Goal: Navigation & Orientation: Find specific page/section

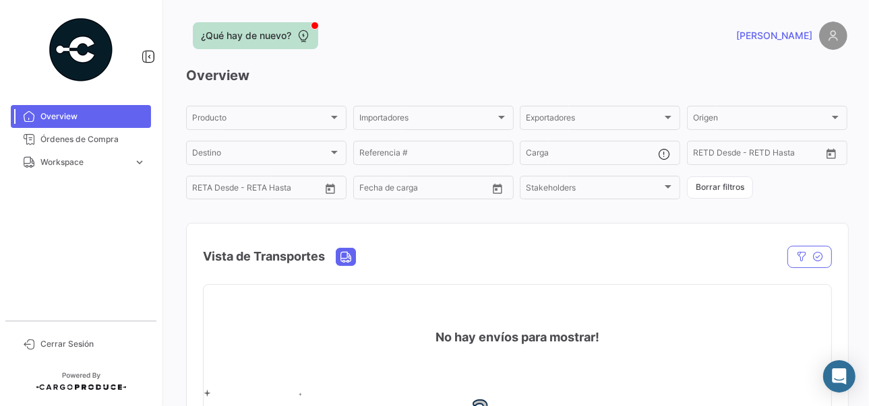
click at [264, 40] on span "¿Qué hay de nuevo?" at bounding box center [246, 35] width 90 height 13
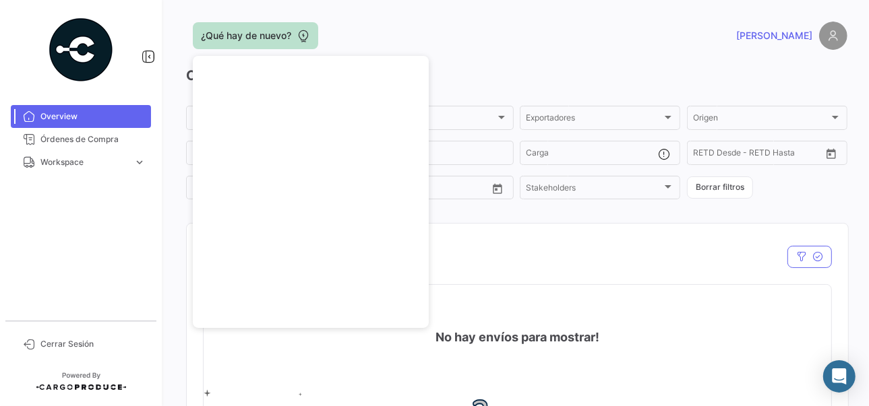
click at [264, 40] on span "¿Qué hay de nuevo?" at bounding box center [246, 35] width 90 height 13
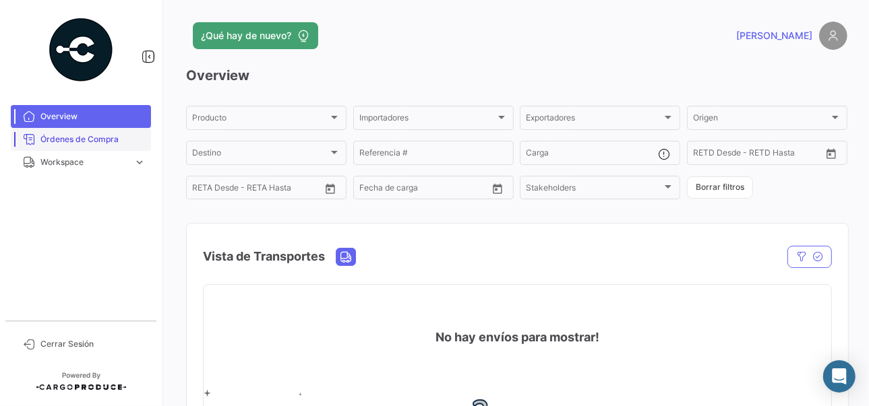
click at [79, 142] on span "Órdenes de Compra" at bounding box center [92, 139] width 105 height 12
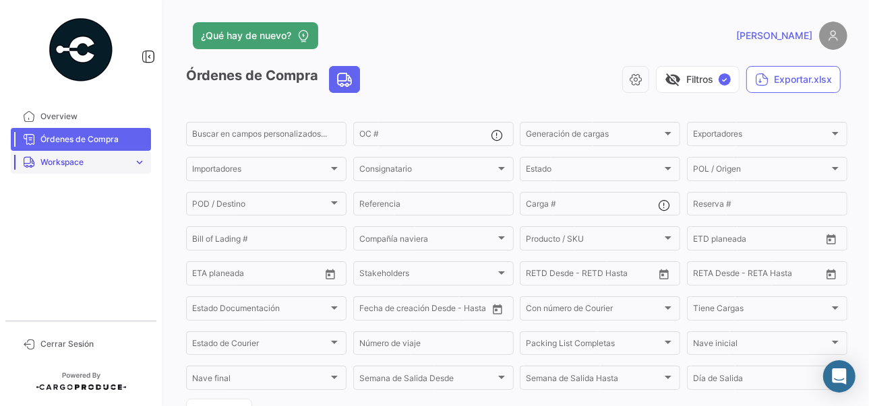
click at [77, 165] on span "Workspace" at bounding box center [84, 162] width 88 height 12
click at [76, 187] on span "Cargas Terrestres" at bounding box center [69, 191] width 69 height 12
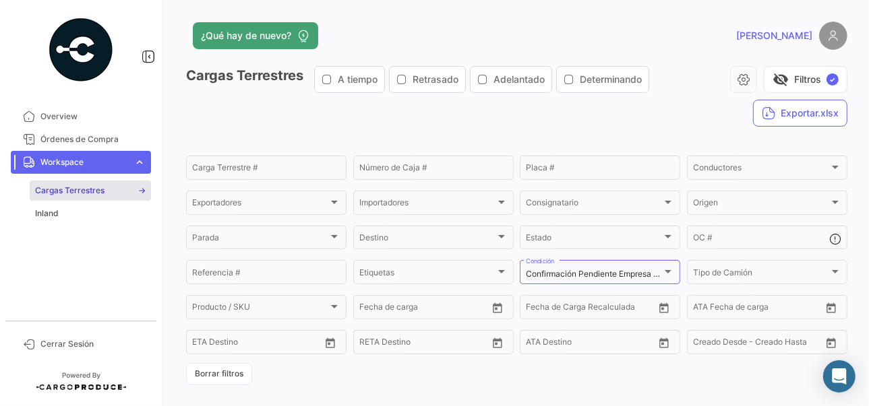
click at [176, 141] on div "¿Qué hay de nuevo? [PERSON_NAME] Cargas Terrestres A tiempo Retrasado Adelantad…" at bounding box center [516, 203] width 704 height 406
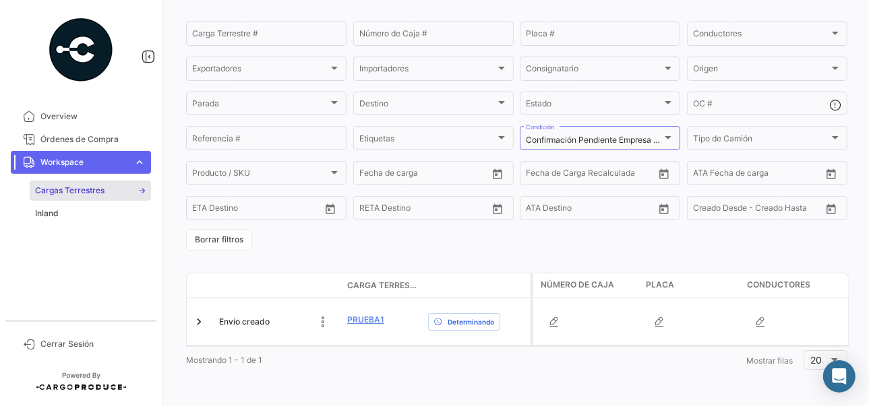
click at [379, 280] on span "Carga Terrestre #" at bounding box center [382, 286] width 70 height 12
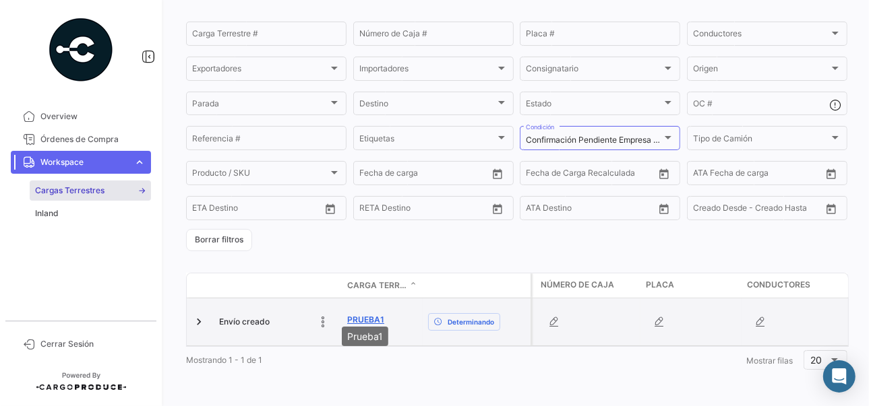
click at [365, 314] on link "Prueba1" at bounding box center [365, 320] width 37 height 12
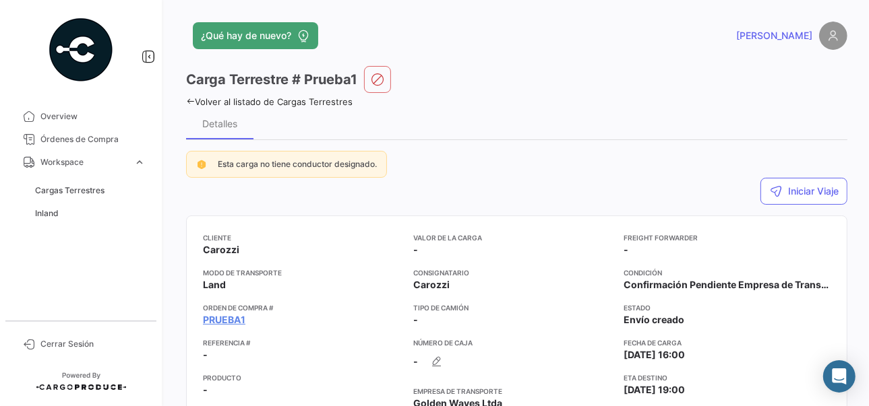
drag, startPoint x: 38, startPoint y: 1, endPoint x: 186, endPoint y: 96, distance: 175.7
click at [186, 96] on div "¿Qué hay de nuevo? [PERSON_NAME] Carga Terrestre # Prueba1 Volver al listado de…" at bounding box center [516, 203] width 704 height 406
click at [186, 97] on icon at bounding box center [190, 101] width 9 height 9
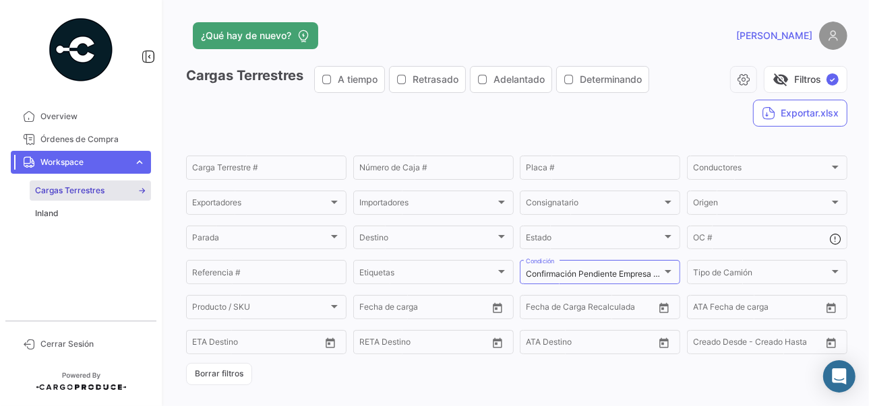
click at [175, 155] on div "¿Qué hay de nuevo? [PERSON_NAME] Cargas Terrestres A tiempo Retrasado Adelantad…" at bounding box center [516, 203] width 704 height 406
click at [48, 213] on span "Inland" at bounding box center [47, 214] width 24 height 12
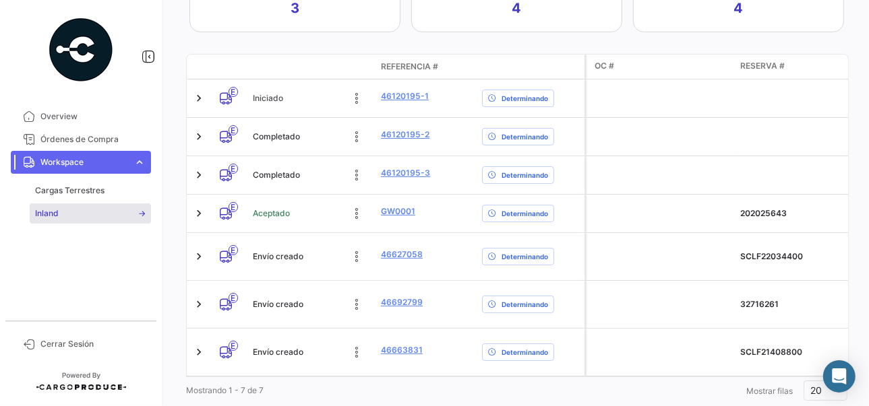
scroll to position [443, 0]
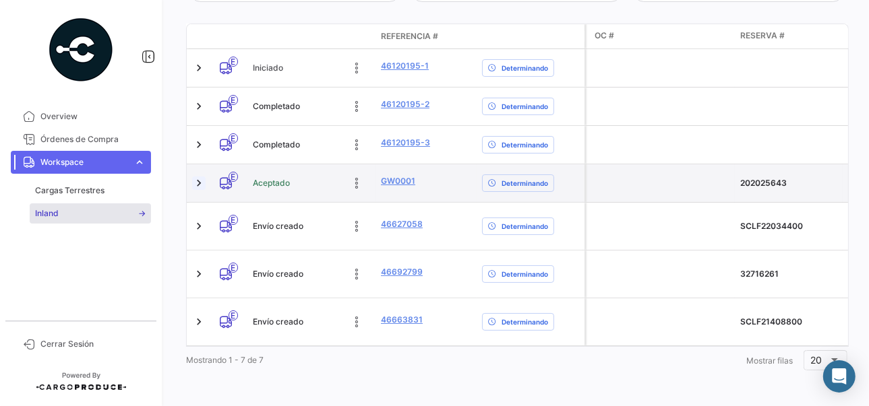
click at [199, 177] on link at bounding box center [198, 183] width 13 height 13
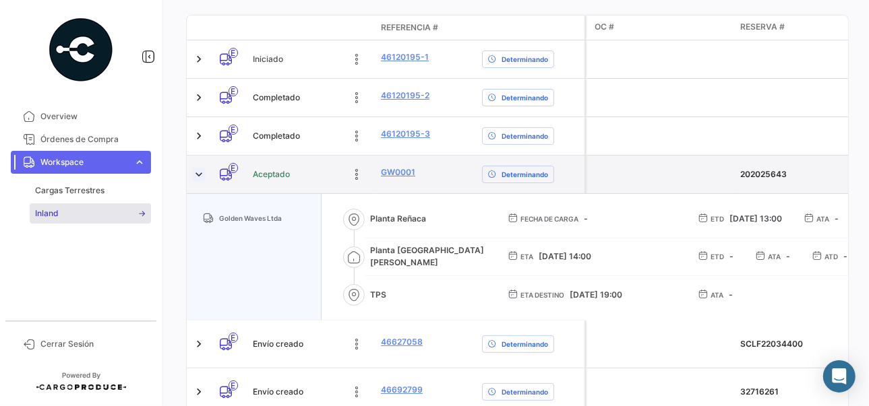
click at [199, 174] on link at bounding box center [198, 174] width 13 height 13
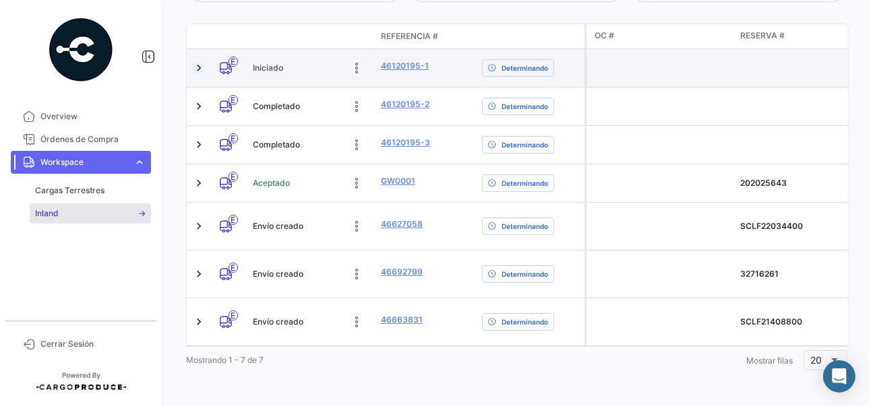
click at [197, 61] on link at bounding box center [198, 67] width 13 height 13
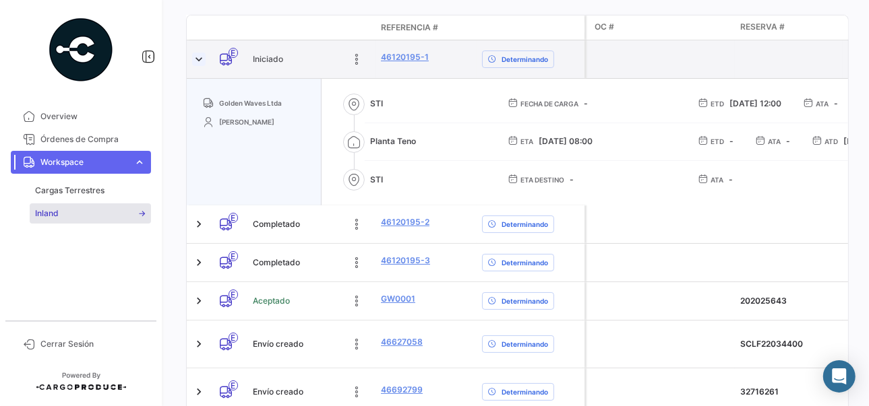
click at [200, 58] on link at bounding box center [198, 59] width 13 height 13
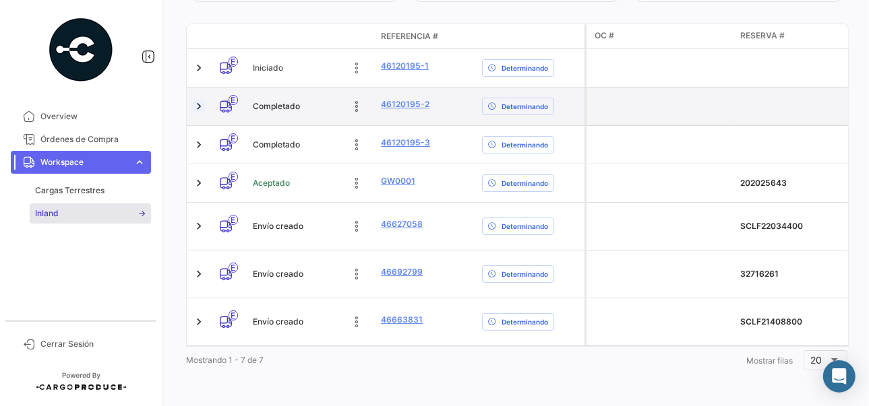
click at [199, 100] on link at bounding box center [198, 106] width 13 height 13
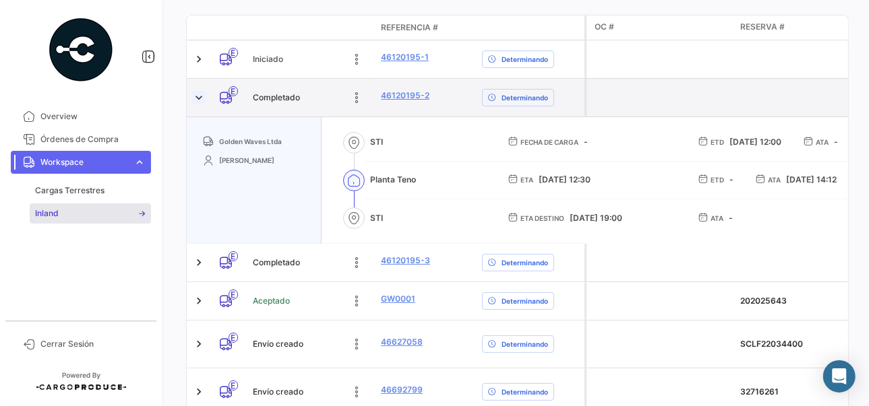
click at [199, 96] on link at bounding box center [198, 97] width 13 height 13
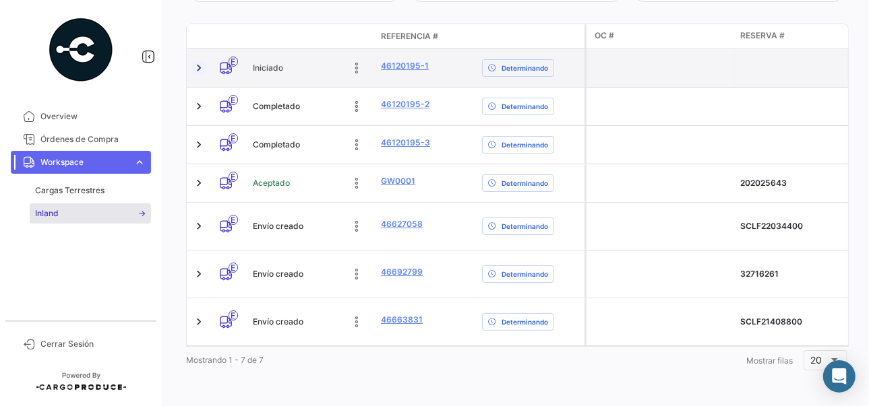
click at [199, 61] on link at bounding box center [198, 67] width 13 height 13
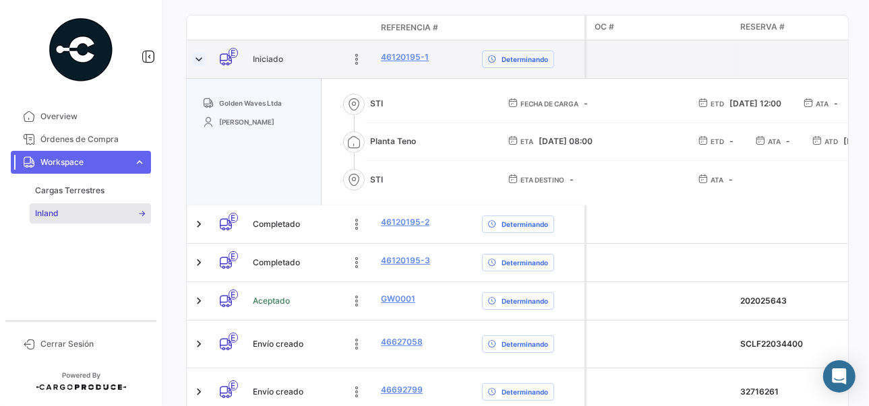
click at [199, 59] on link at bounding box center [198, 59] width 13 height 13
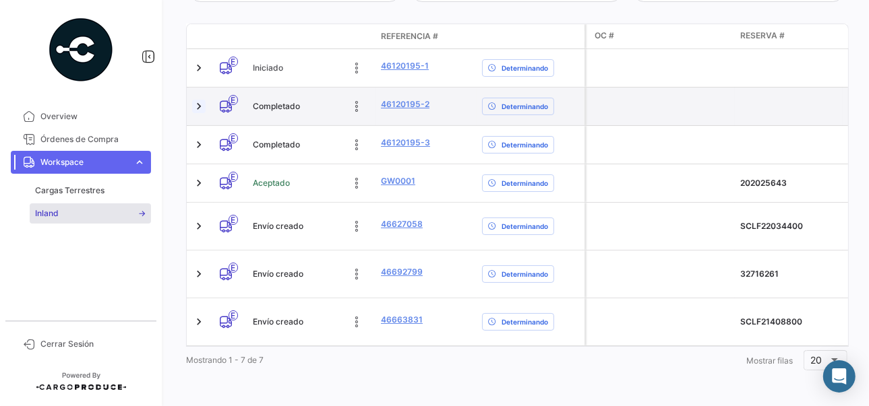
click at [196, 100] on link at bounding box center [198, 106] width 13 height 13
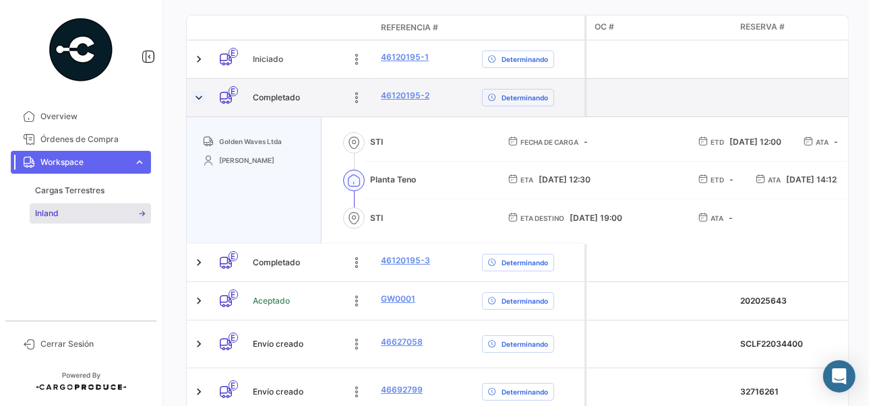
click at [195, 97] on link at bounding box center [198, 97] width 13 height 13
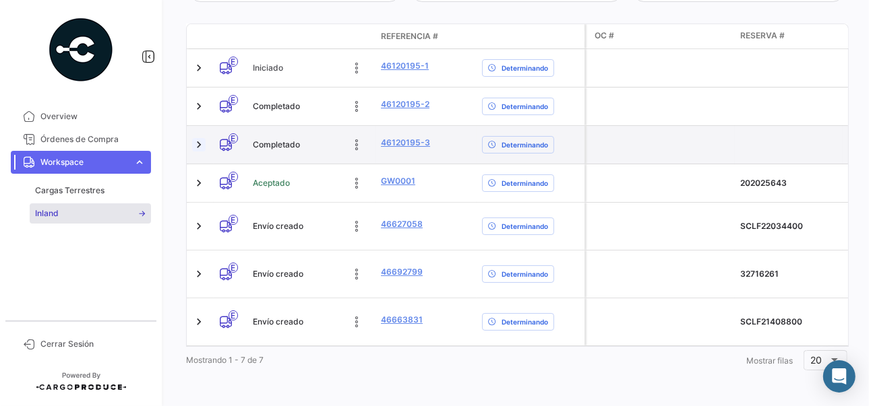
click at [196, 138] on link at bounding box center [198, 144] width 13 height 13
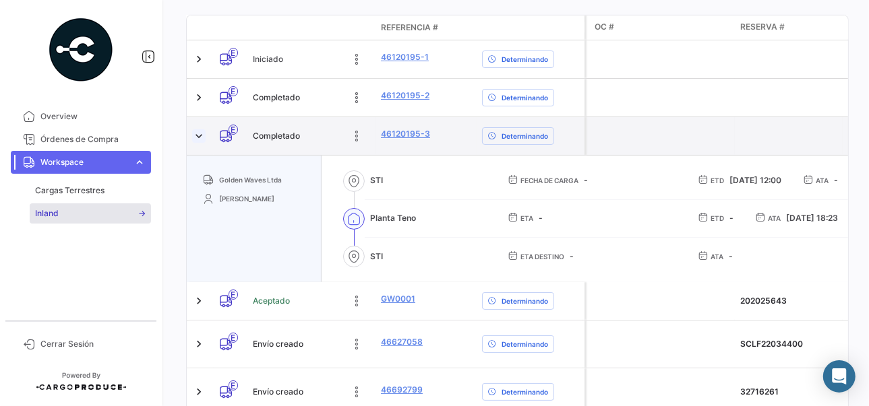
click at [196, 136] on link at bounding box center [198, 135] width 13 height 13
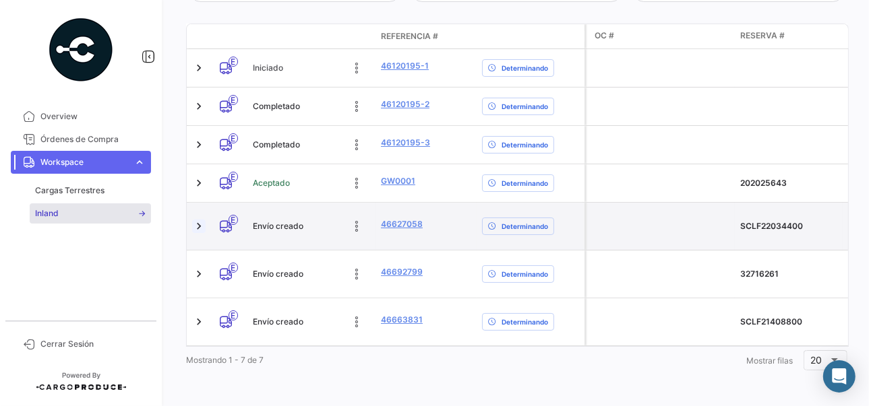
click at [198, 220] on link at bounding box center [198, 226] width 13 height 13
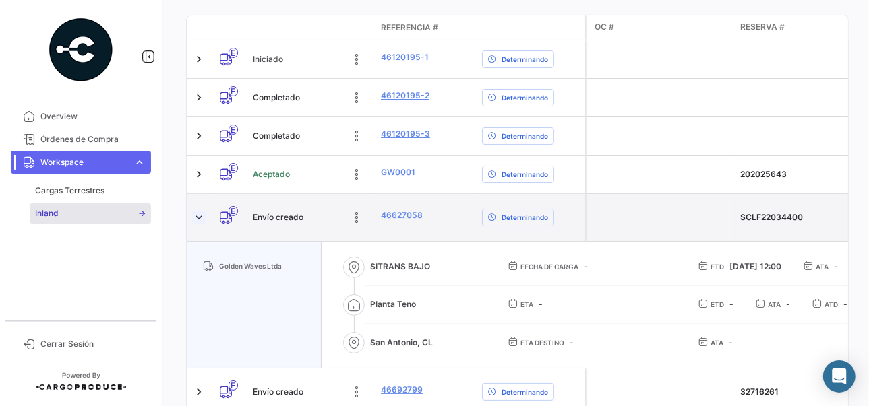
click at [198, 214] on link at bounding box center [198, 217] width 13 height 13
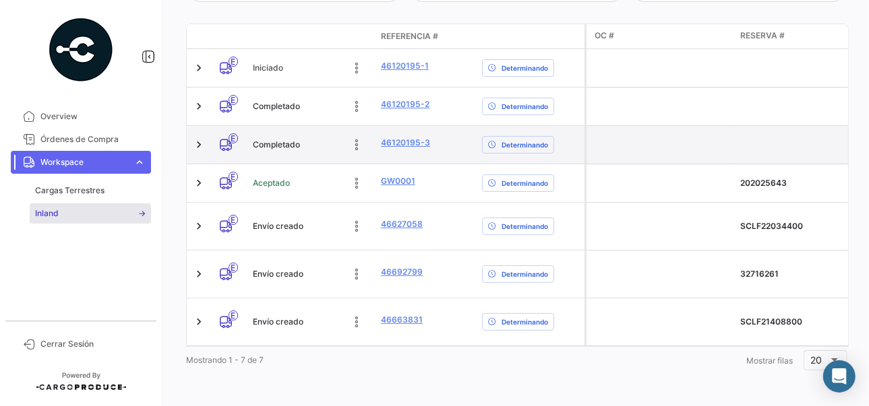
scroll to position [376, 0]
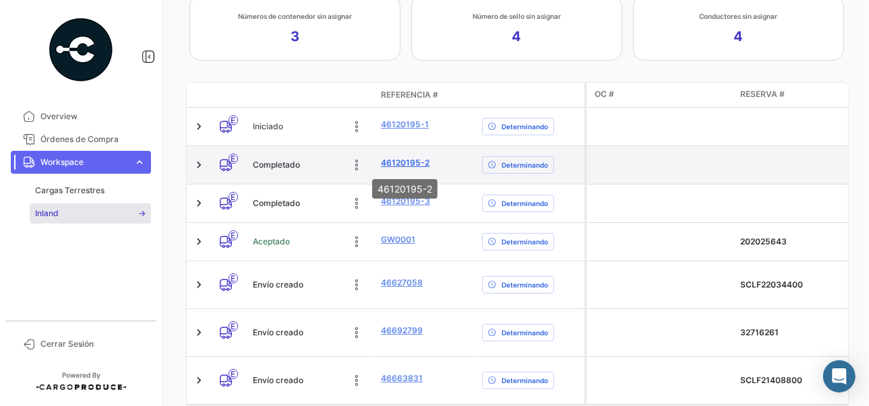
click at [412, 166] on link "46120195-2" at bounding box center [405, 163] width 49 height 12
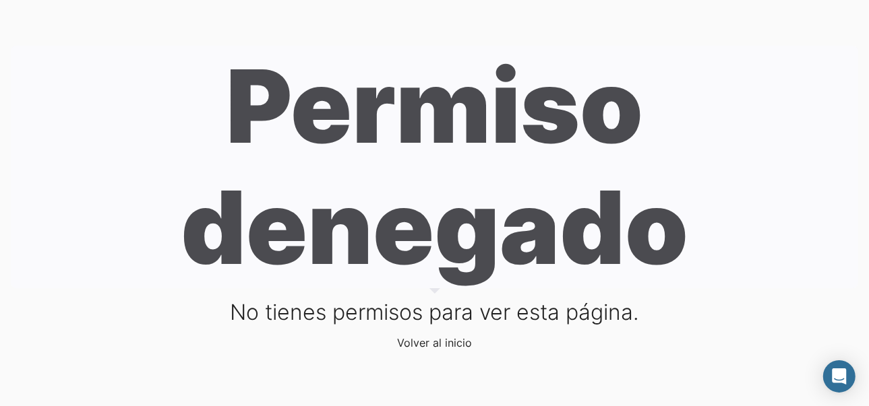
click at [427, 345] on link "Volver al inicio" at bounding box center [434, 342] width 75 height 13
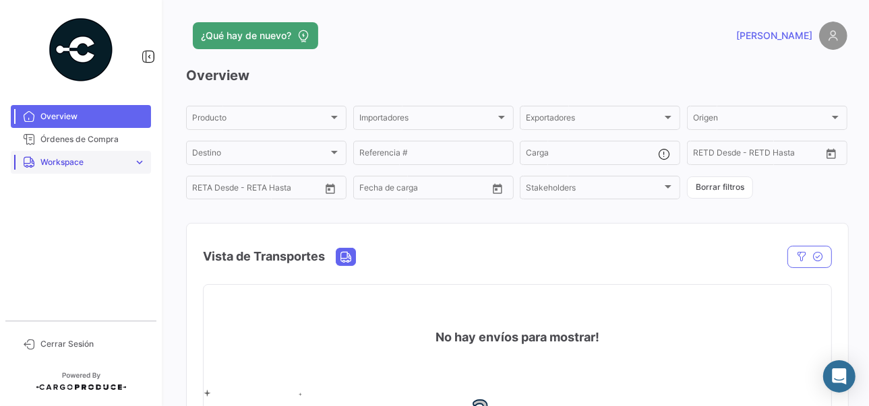
click at [103, 163] on span "Workspace" at bounding box center [84, 162] width 88 height 12
click at [45, 217] on span "Inland" at bounding box center [47, 214] width 24 height 12
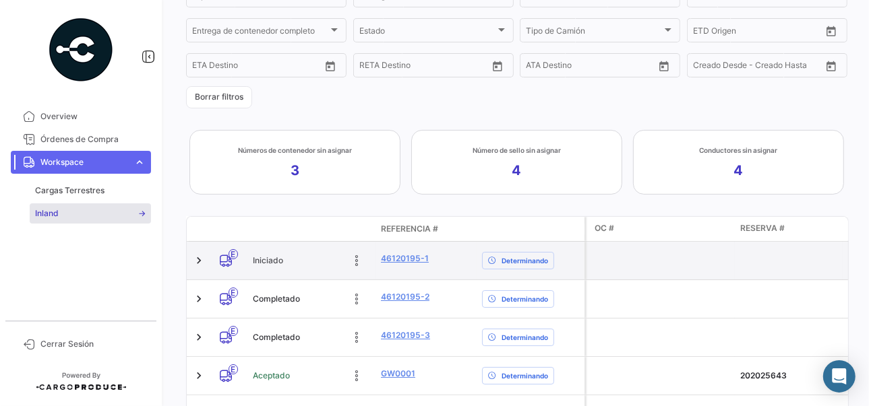
scroll to position [270, 0]
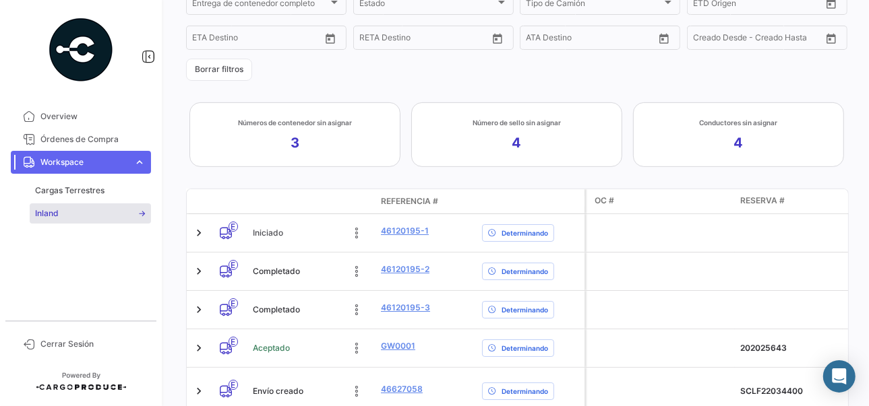
click at [353, 182] on div "Inland E I A tiempo Retrasado Adelantado Determinando visibility_off Filtros Ex…" at bounding box center [516, 167] width 661 height 743
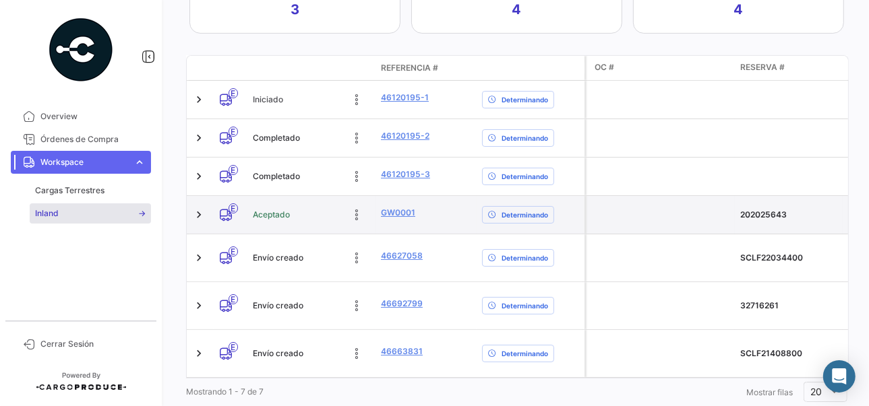
scroll to position [404, 0]
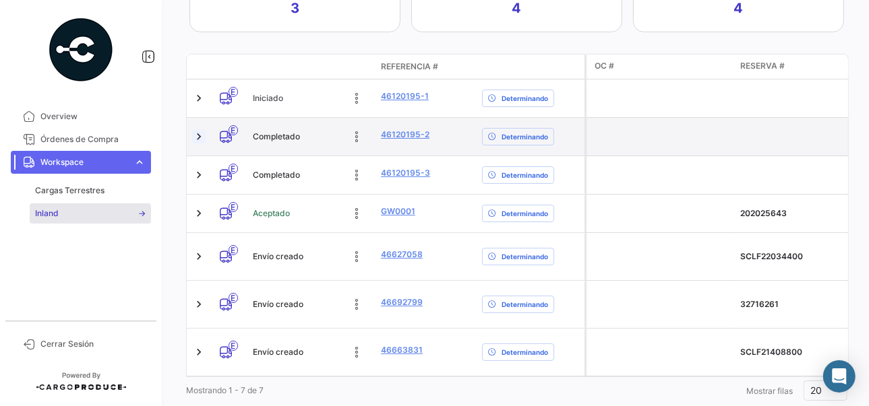
click at [195, 135] on link at bounding box center [198, 136] width 13 height 13
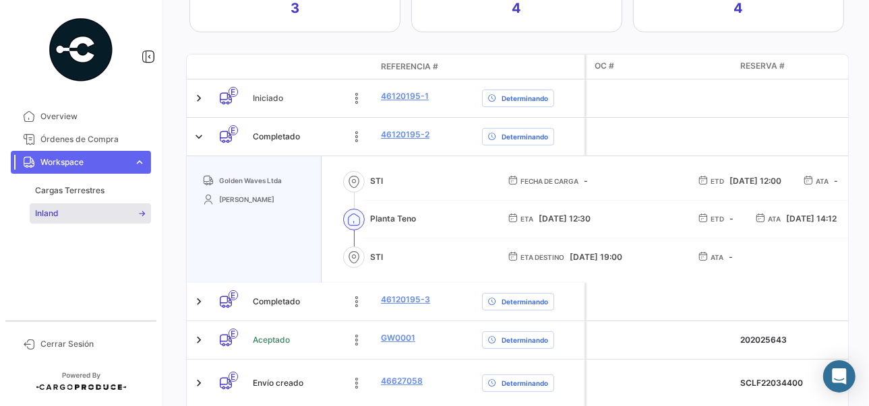
click at [173, 236] on div "¿Qué hay de nuevo? [PERSON_NAME] Inland E I A tiempo Retrasado Adelantado Deter…" at bounding box center [516, 203] width 704 height 406
click at [274, 231] on div "Golden Waves Ltda [PERSON_NAME]" at bounding box center [254, 219] width 135 height 127
click at [259, 228] on div "Golden Waves Ltda [PERSON_NAME]" at bounding box center [254, 219] width 135 height 127
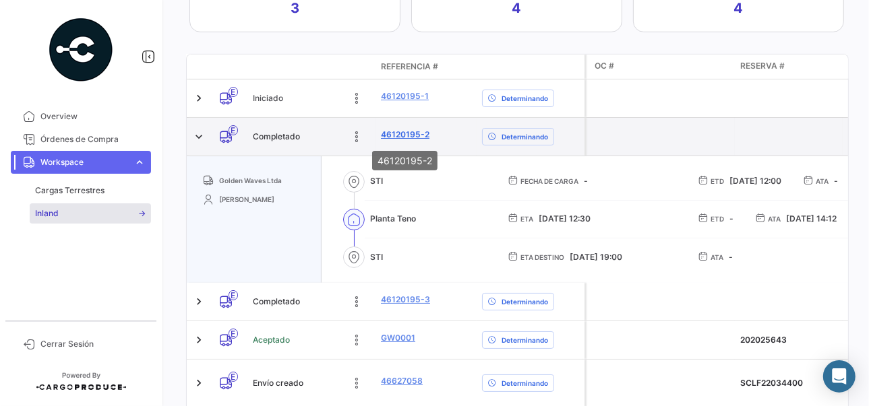
click at [410, 135] on link "46120195-2" at bounding box center [405, 135] width 49 height 12
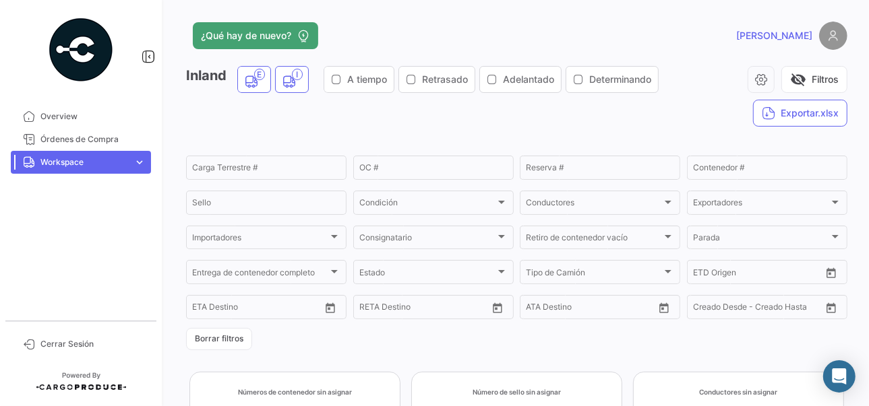
click at [126, 163] on span "Workspace" at bounding box center [84, 162] width 88 height 12
click at [73, 210] on link "Inland" at bounding box center [90, 214] width 121 height 20
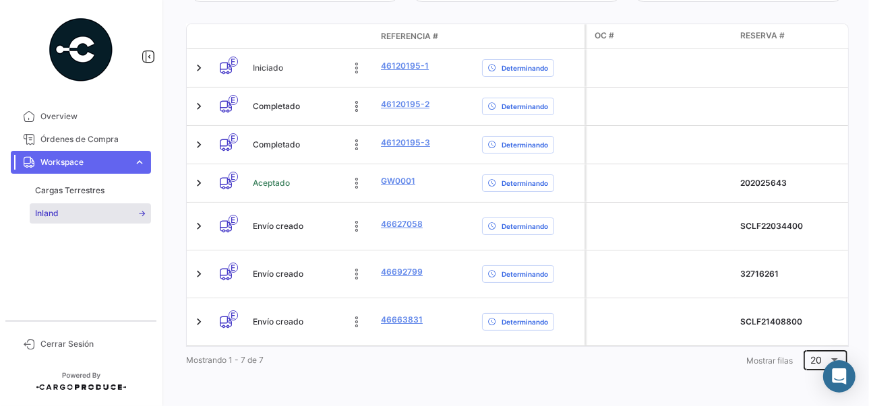
click at [811, 359] on span "20" at bounding box center [816, 359] width 11 height 11
click at [807, 348] on span "100" at bounding box center [823, 352] width 38 height 28
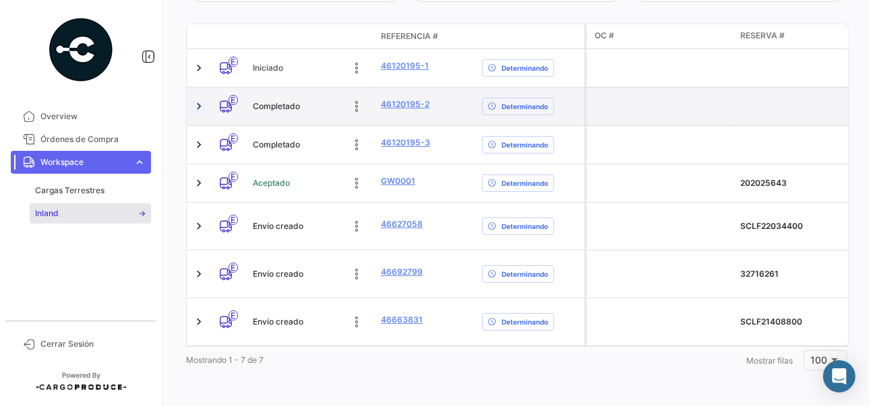
click at [198, 100] on link at bounding box center [198, 106] width 13 height 13
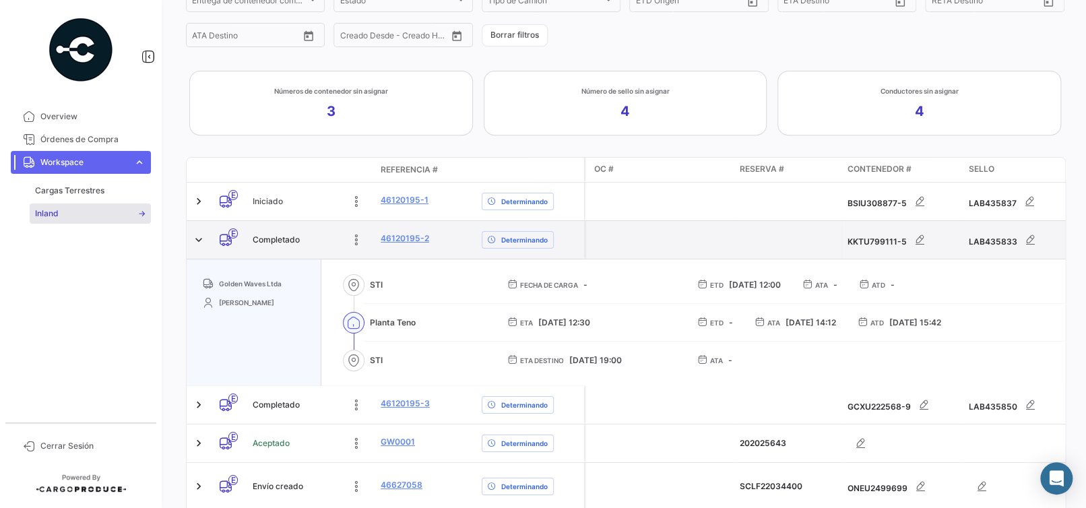
scroll to position [204, 0]
click at [183, 146] on div "¿Qué hay de nuevo? [PERSON_NAME] Inland E I A tiempo Retrasado Adelantado Deter…" at bounding box center [625, 254] width 922 height 508
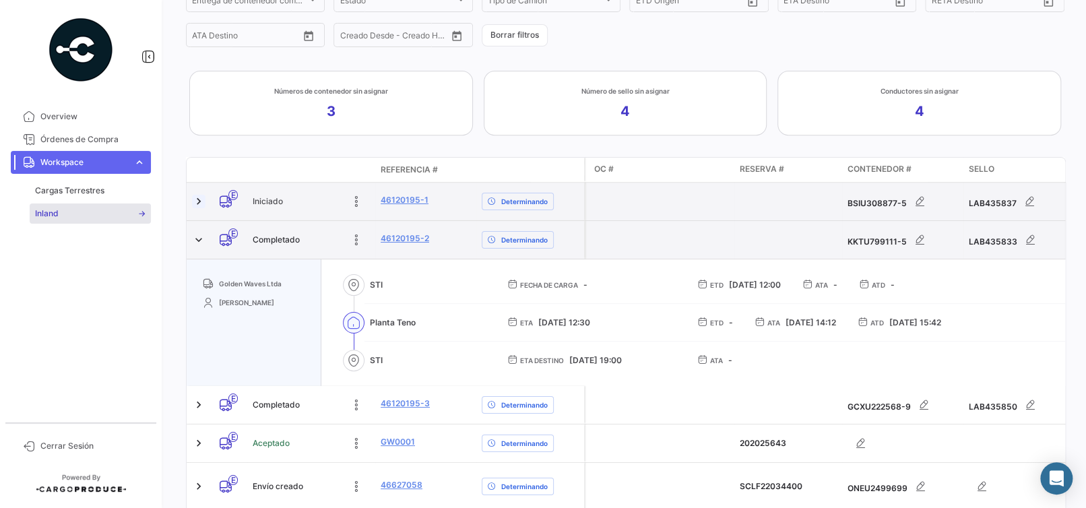
click at [193, 199] on link at bounding box center [198, 201] width 13 height 13
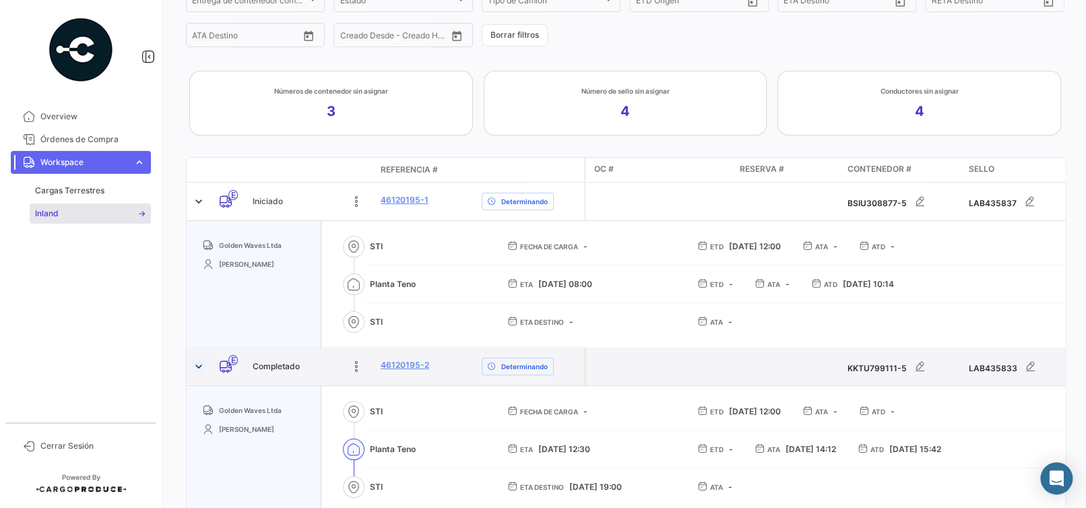
click at [200, 363] on link at bounding box center [198, 366] width 13 height 13
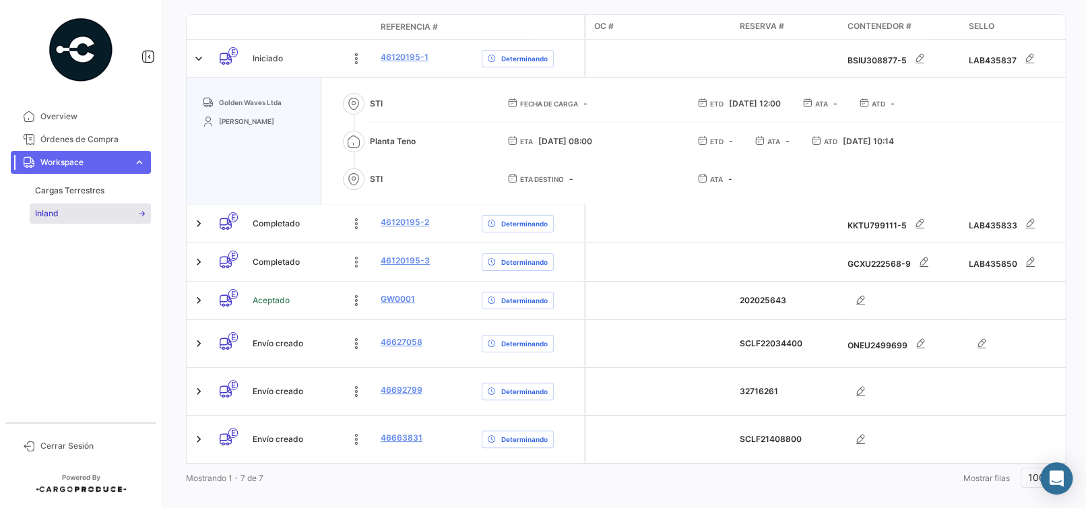
scroll to position [372, 0]
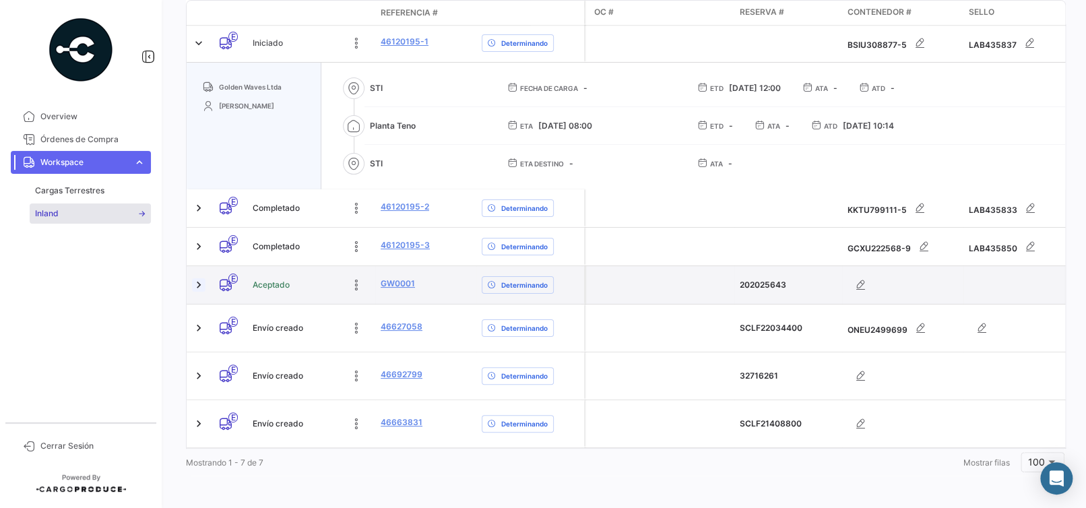
click at [201, 278] on link at bounding box center [198, 284] width 13 height 13
